Goal: Task Accomplishment & Management: Use online tool/utility

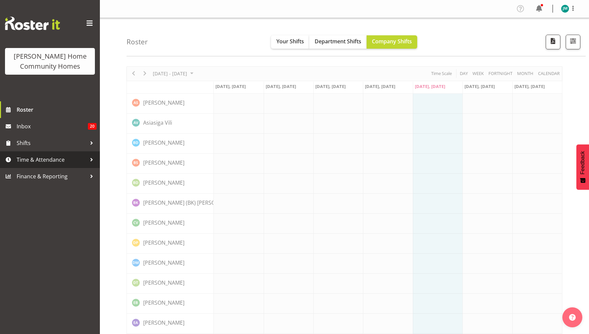
click at [59, 160] on span "Time & Attendance" at bounding box center [52, 159] width 70 height 10
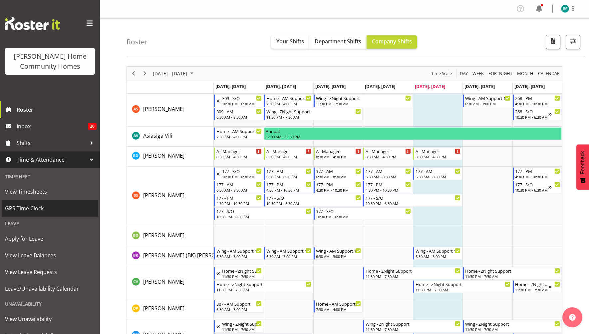
click at [40, 211] on span "GPS Time Clock" at bounding box center [50, 208] width 90 height 10
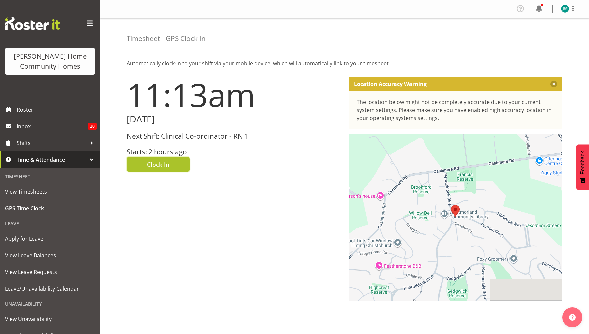
click at [175, 165] on button "Clock In" at bounding box center [158, 164] width 63 height 15
